Goal: Find specific page/section: Find specific page/section

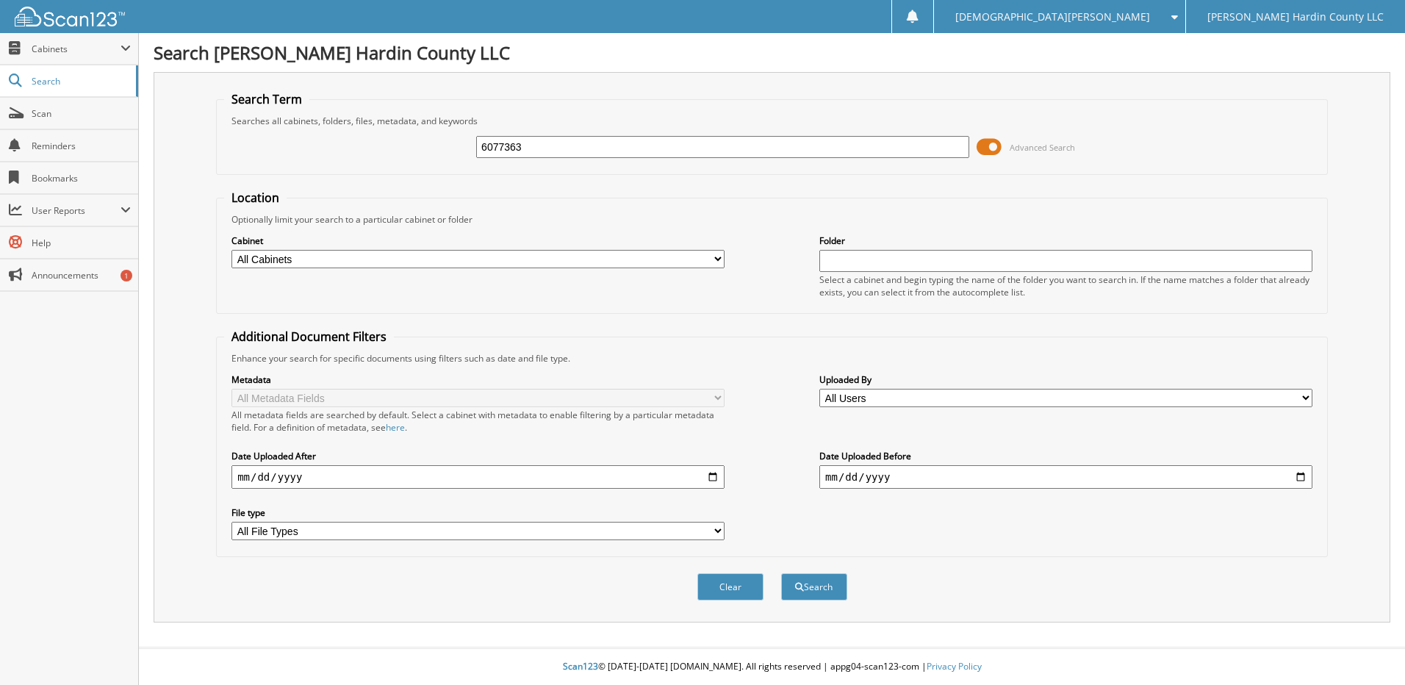
type input "6077363"
click at [781, 573] on button "Search" at bounding box center [814, 586] width 66 height 27
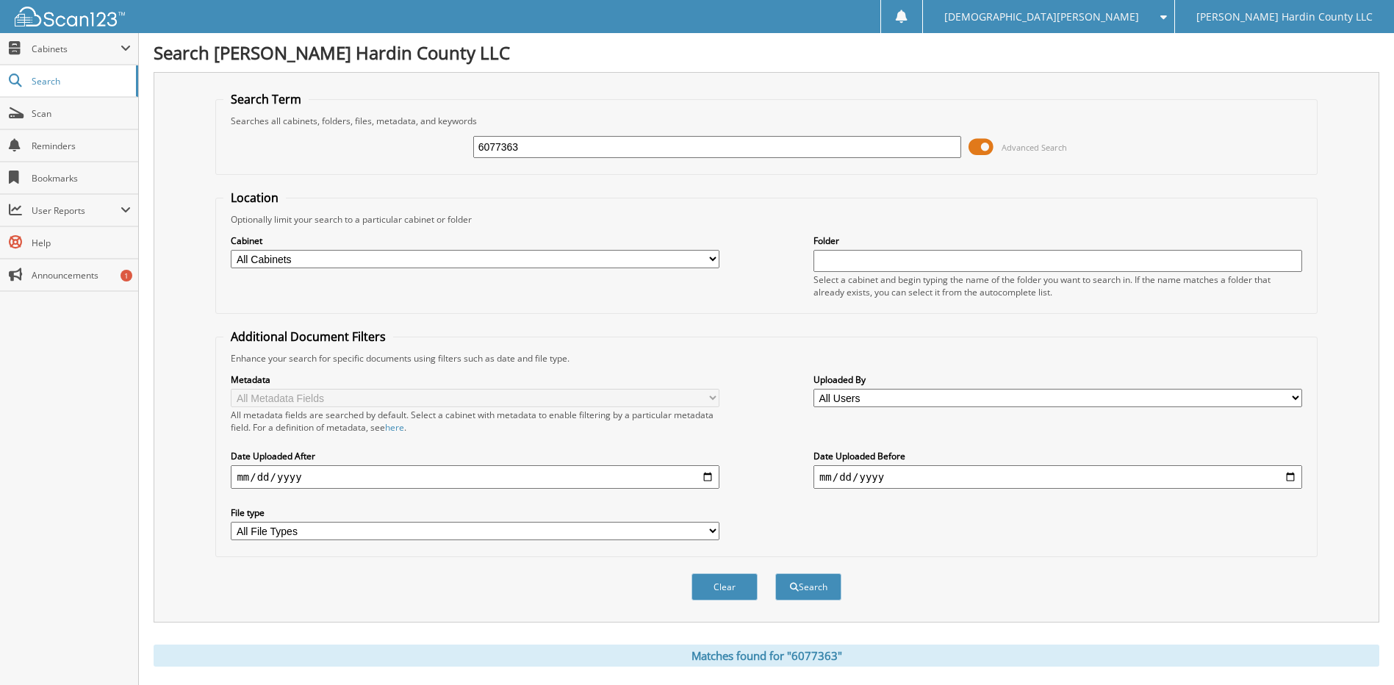
click at [582, 146] on input "6077363" at bounding box center [717, 147] width 489 height 22
type input "6077463"
click at [775, 573] on button "Search" at bounding box center [808, 586] width 66 height 27
click at [581, 146] on input "6077463" at bounding box center [717, 147] width 489 height 22
type input "6077434"
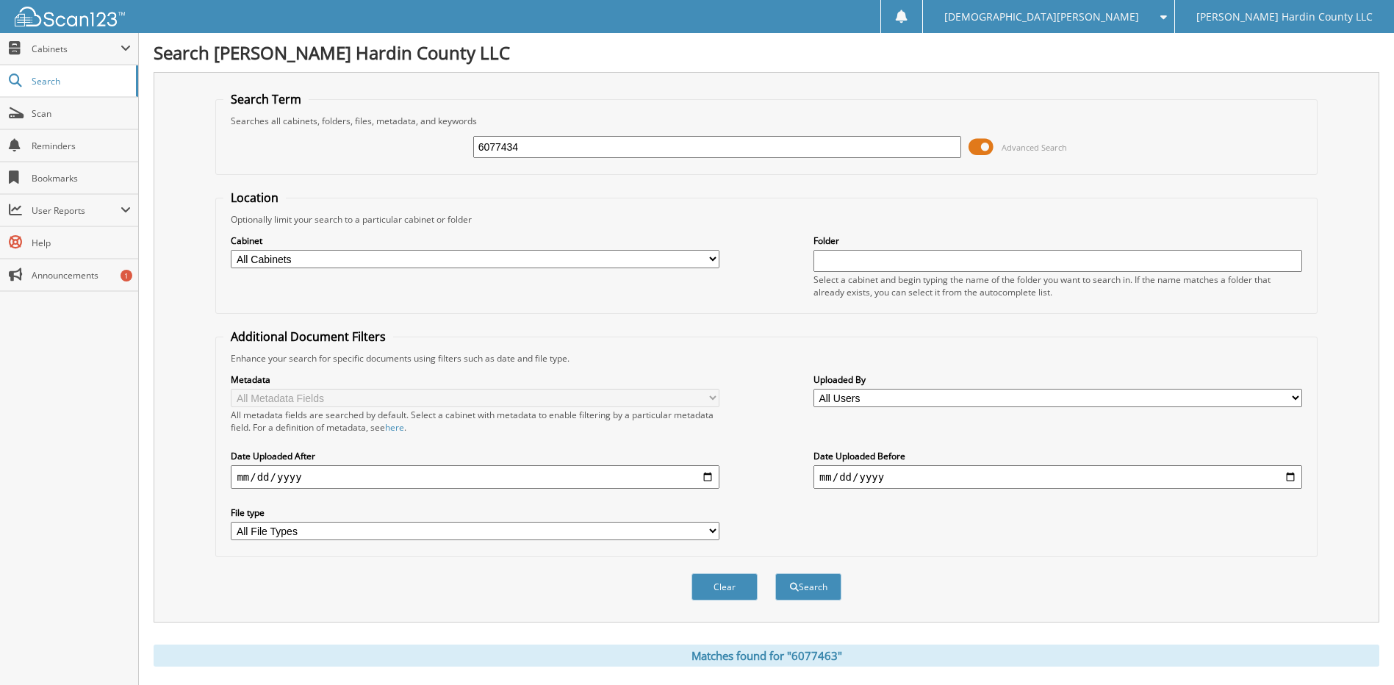
click at [775, 573] on button "Search" at bounding box center [808, 586] width 66 height 27
click at [581, 146] on input "6077434" at bounding box center [717, 147] width 489 height 22
type input "6077396"
click at [775, 573] on button "Search" at bounding box center [808, 586] width 66 height 27
click at [581, 146] on input "6077396" at bounding box center [717, 147] width 489 height 22
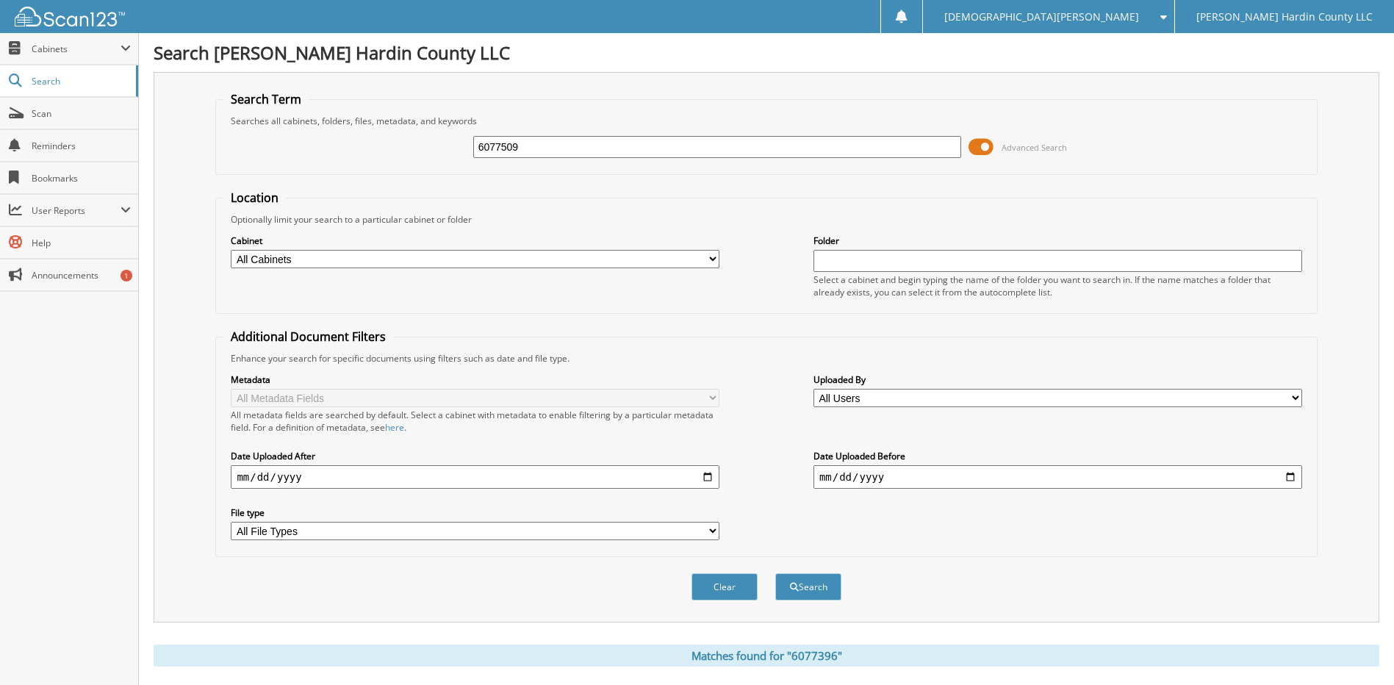
type input "6077509"
click at [775, 573] on button "Search" at bounding box center [808, 586] width 66 height 27
click at [585, 148] on input "6077509" at bounding box center [717, 147] width 489 height 22
type input "6077498"
click at [775, 573] on button "Search" at bounding box center [808, 586] width 66 height 27
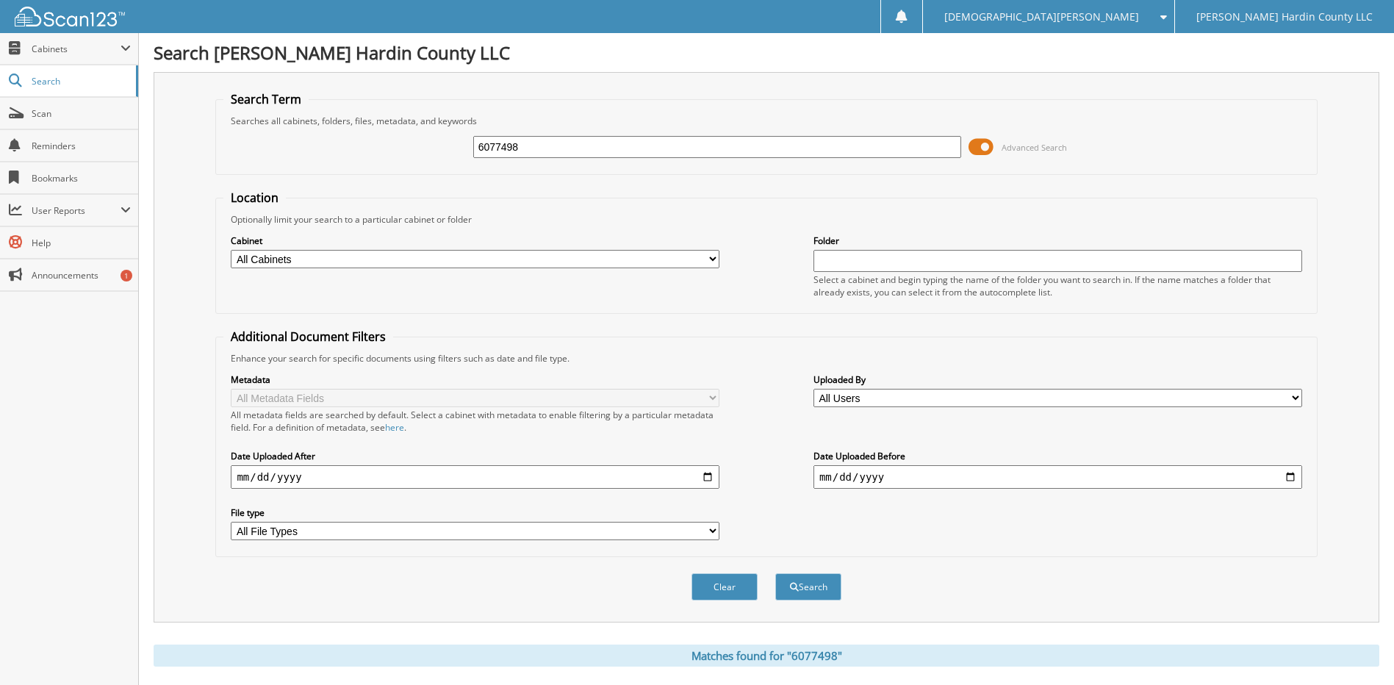
click at [562, 135] on div "6077498" at bounding box center [717, 147] width 489 height 25
click at [555, 146] on input "6077498" at bounding box center [717, 147] width 489 height 22
type input "6077518"
click at [775, 573] on button "Search" at bounding box center [808, 586] width 66 height 27
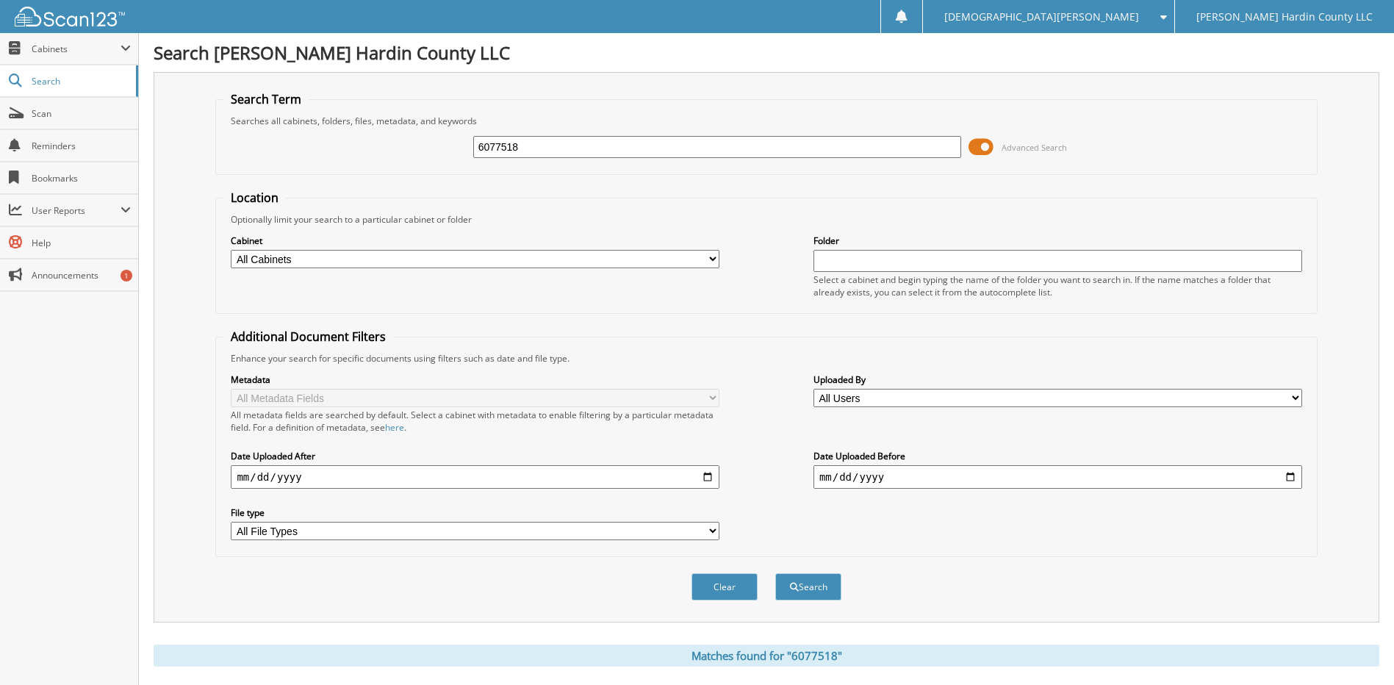
click at [555, 146] on input "6077518" at bounding box center [717, 147] width 489 height 22
type input "6077523"
click at [775, 573] on button "Search" at bounding box center [808, 586] width 66 height 27
click at [817, 589] on button "Search" at bounding box center [808, 586] width 66 height 27
click at [979, 150] on span at bounding box center [981, 147] width 25 height 22
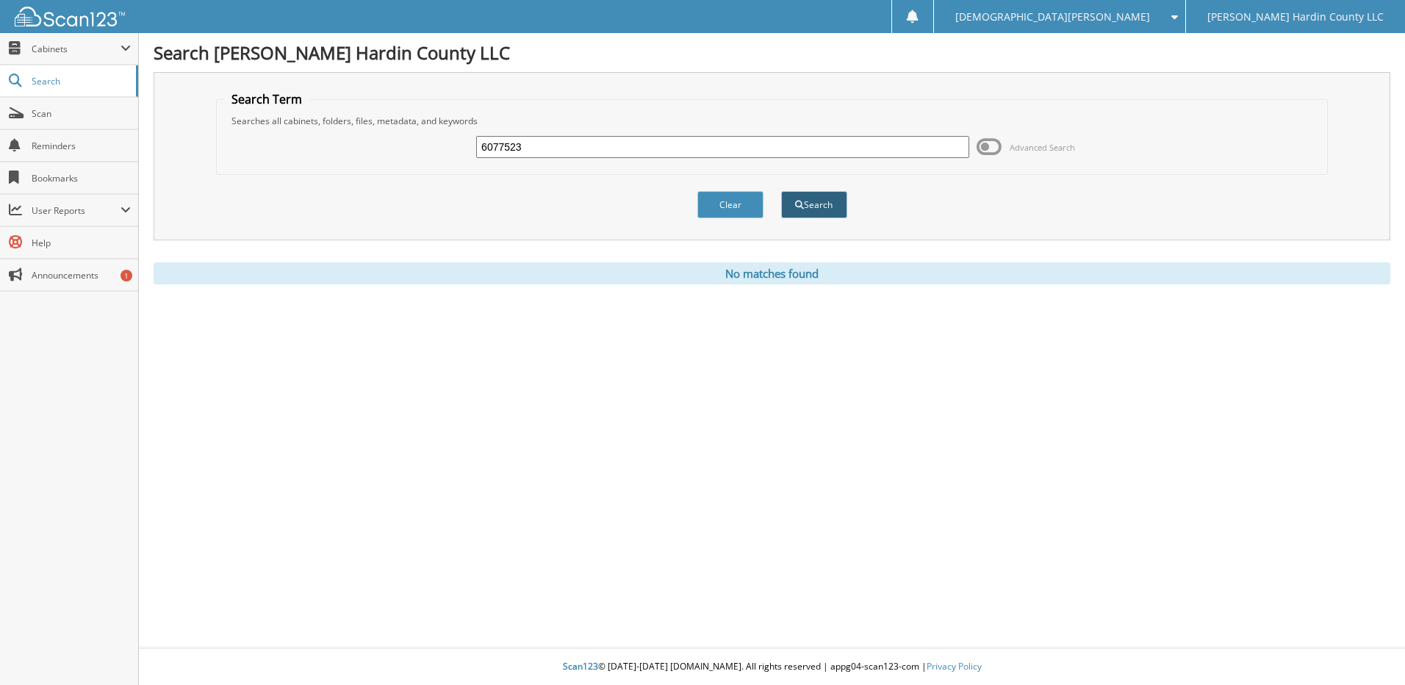
click at [818, 216] on button "Search" at bounding box center [814, 204] width 66 height 27
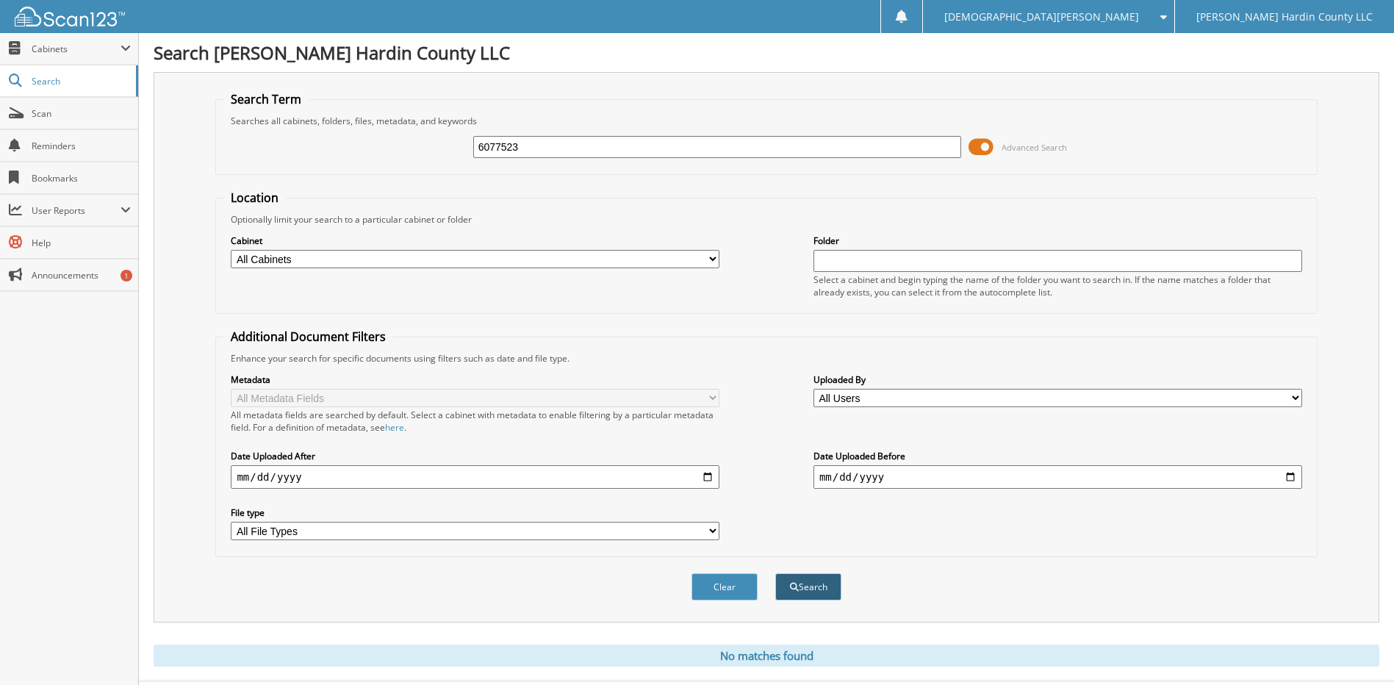
click at [830, 580] on button "Search" at bounding box center [808, 586] width 66 height 27
click at [570, 147] on input "6077523" at bounding box center [717, 147] width 489 height 22
type input "6077525"
click at [775, 573] on button "Search" at bounding box center [808, 586] width 66 height 27
click at [570, 147] on input "6077525" at bounding box center [717, 147] width 489 height 22
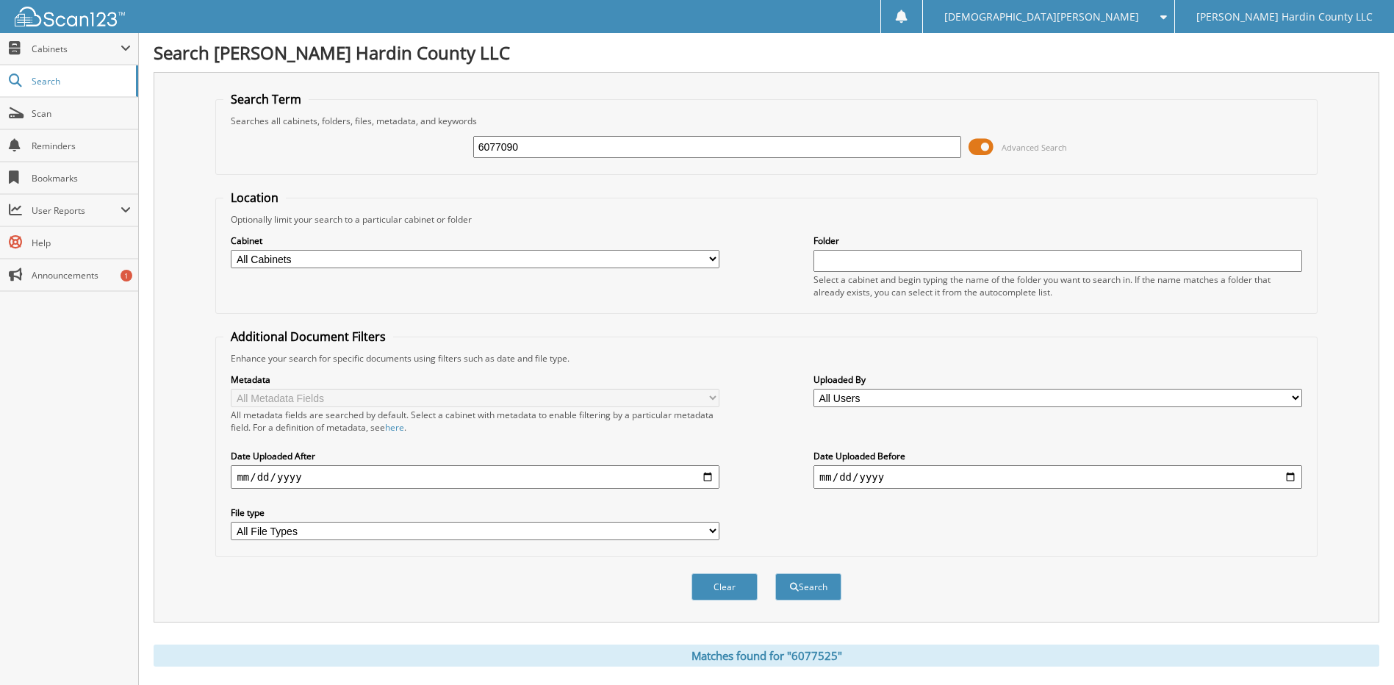
type input "6077090"
click at [775, 573] on button "Search" at bounding box center [808, 586] width 66 height 27
click at [68, 60] on span "Cabinets" at bounding box center [69, 49] width 138 height 32
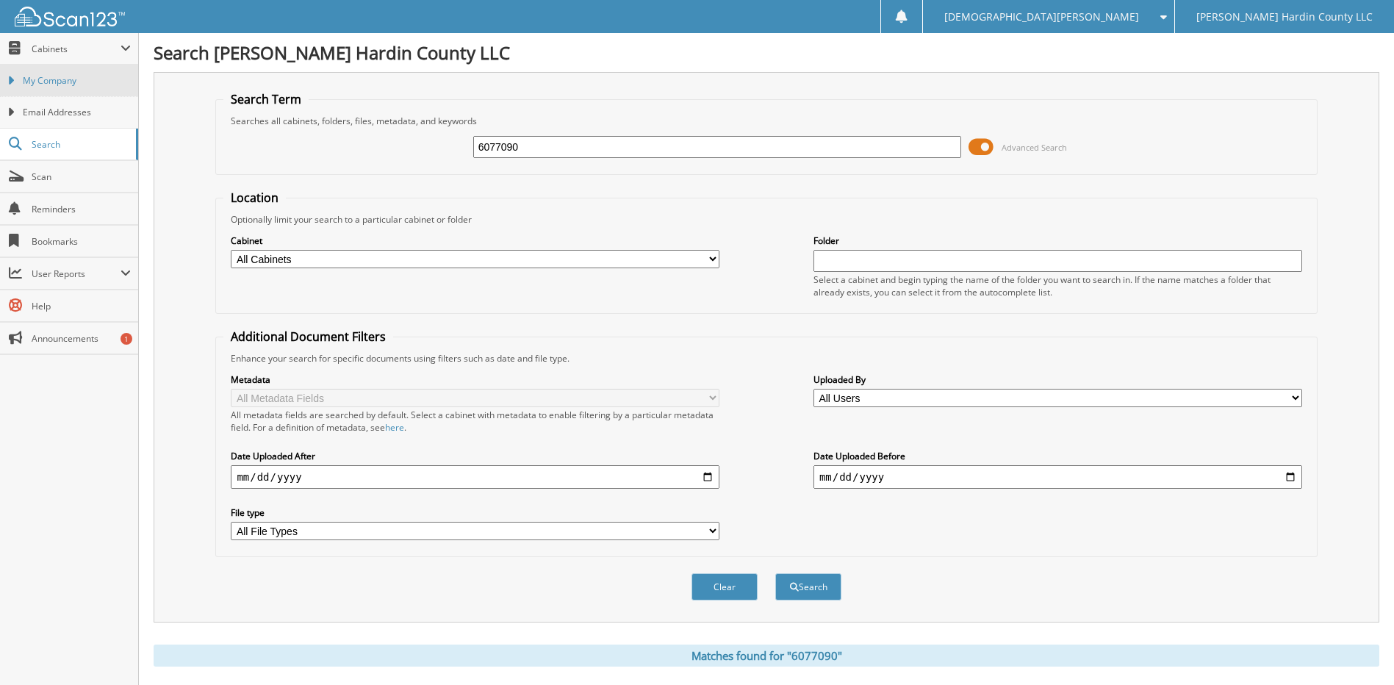
click at [89, 86] on span "My Company" at bounding box center [77, 80] width 108 height 13
